Goal: Transaction & Acquisition: Purchase product/service

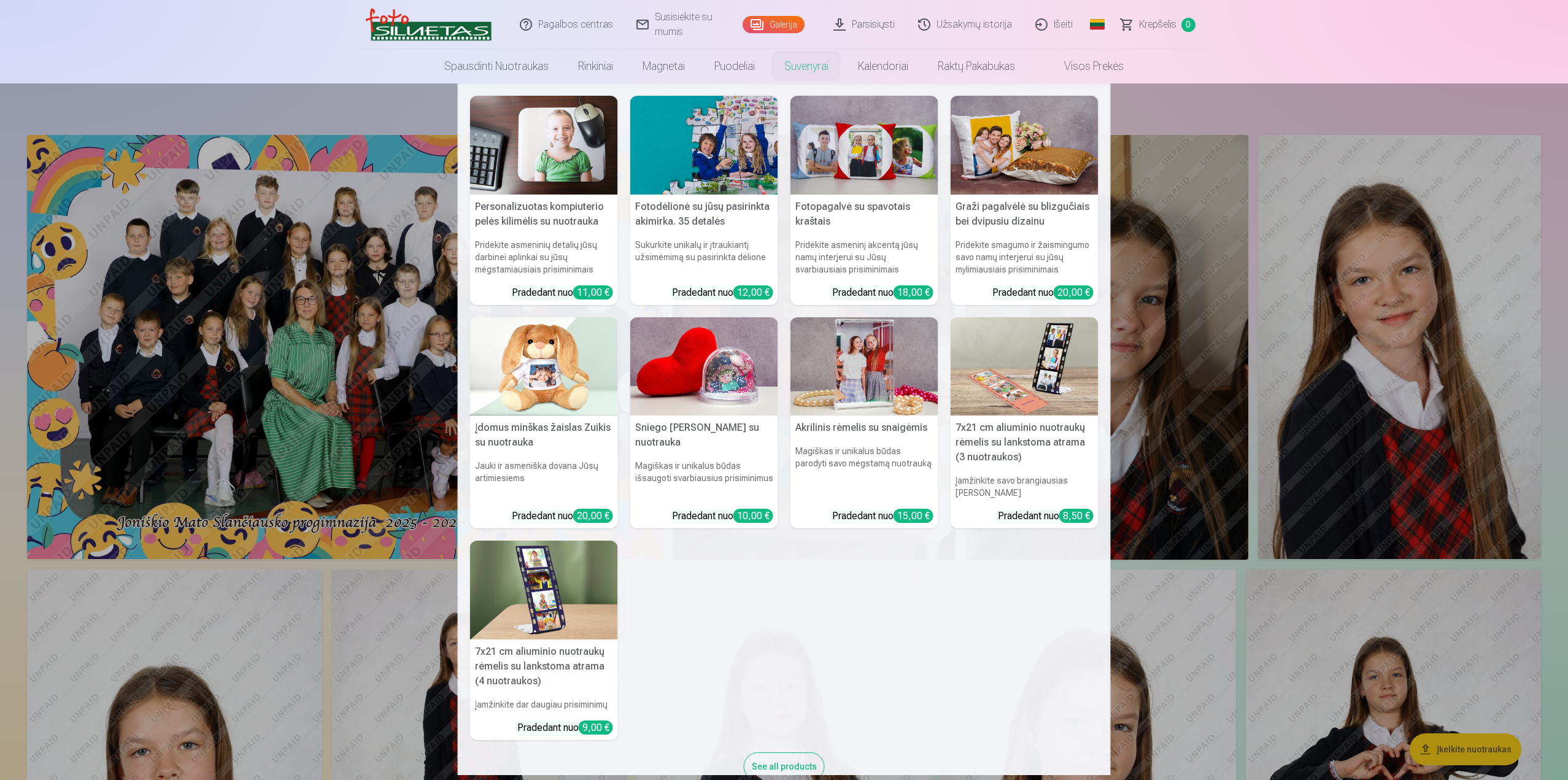
click at [505, 589] on img at bounding box center [544, 590] width 148 height 99
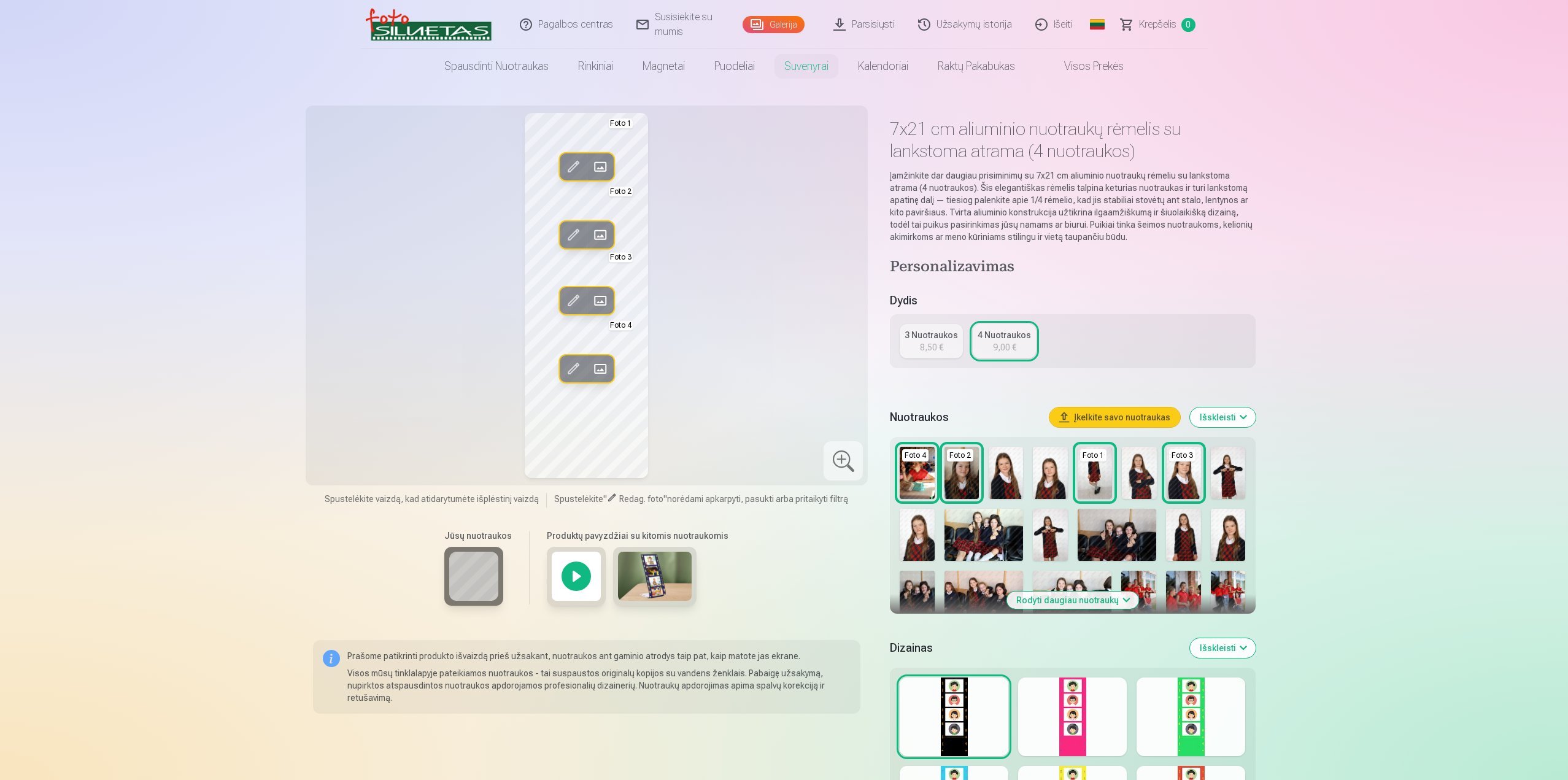
click at [566, 571] on div at bounding box center [576, 576] width 59 height 59
